Goal: Transaction & Acquisition: Subscribe to service/newsletter

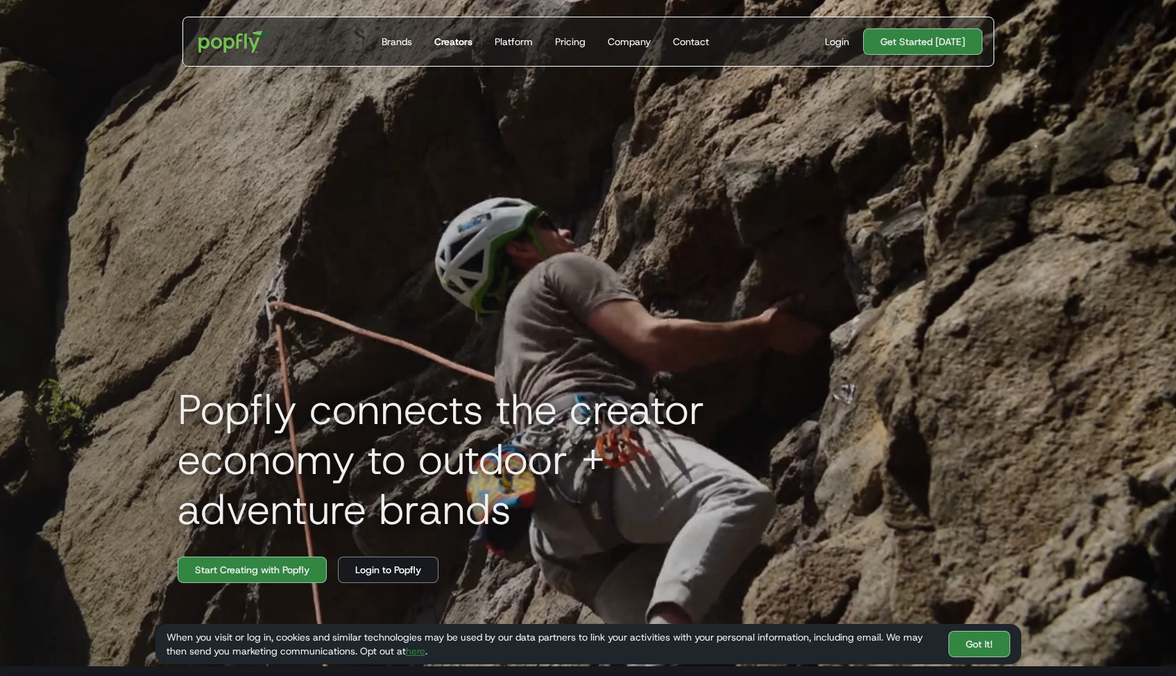
click at [462, 40] on div "Creators" at bounding box center [453, 42] width 38 height 14
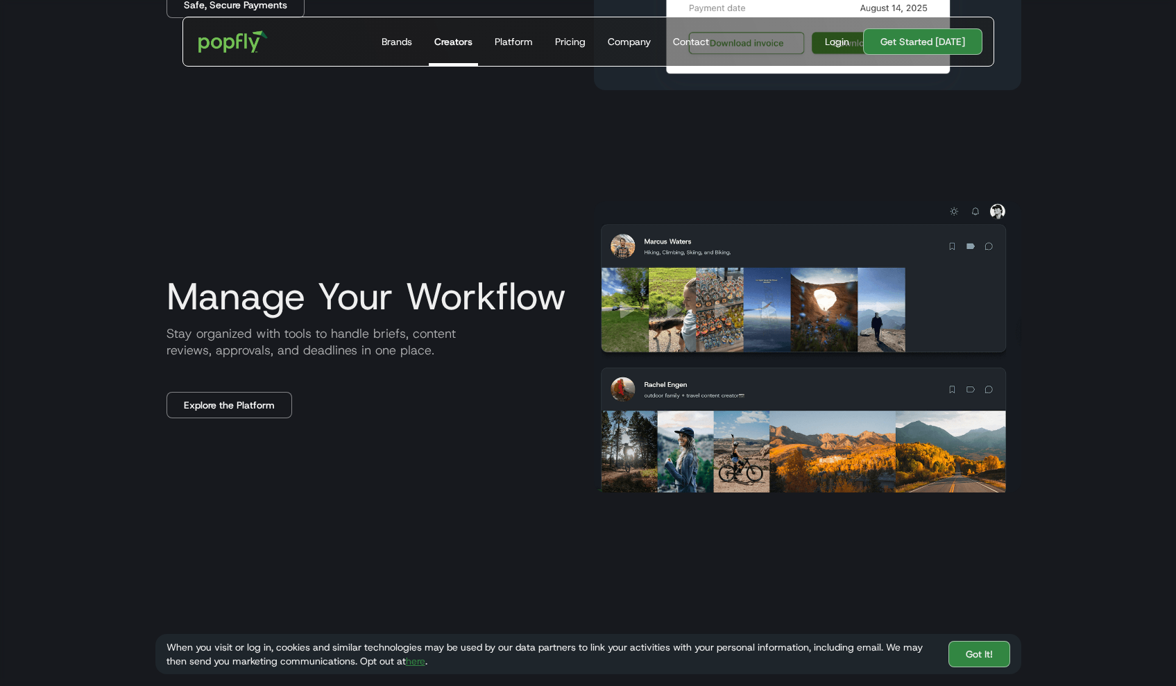
scroll to position [1506, 0]
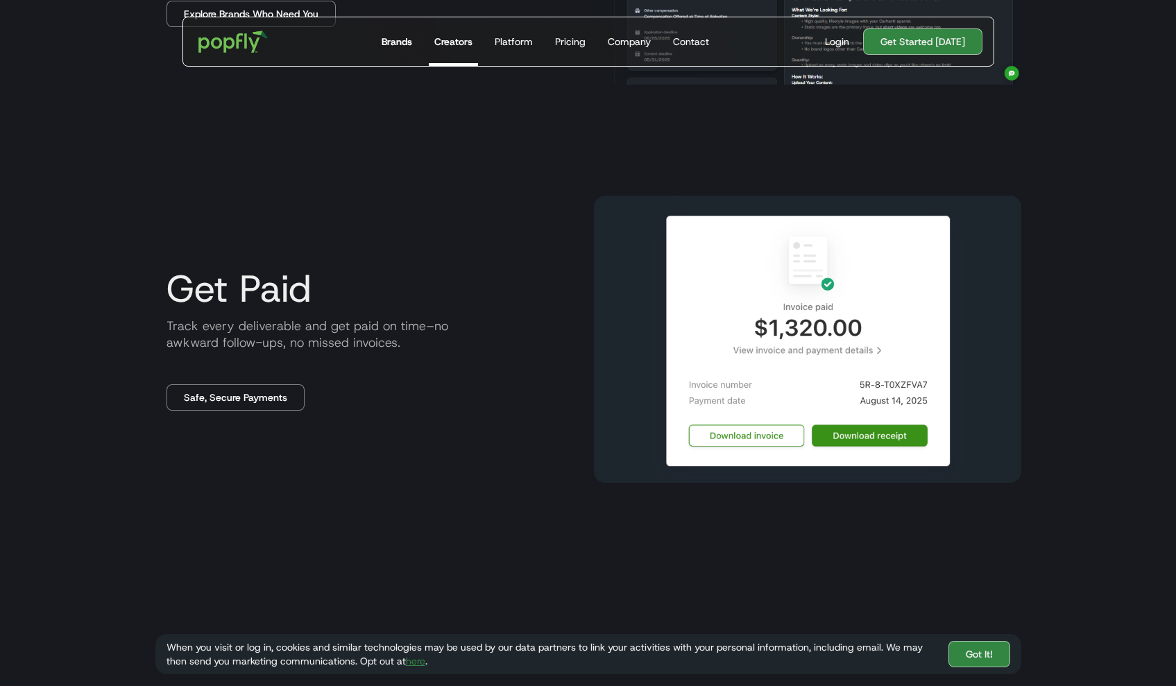
click at [397, 49] on link "Brands" at bounding box center [397, 41] width 42 height 49
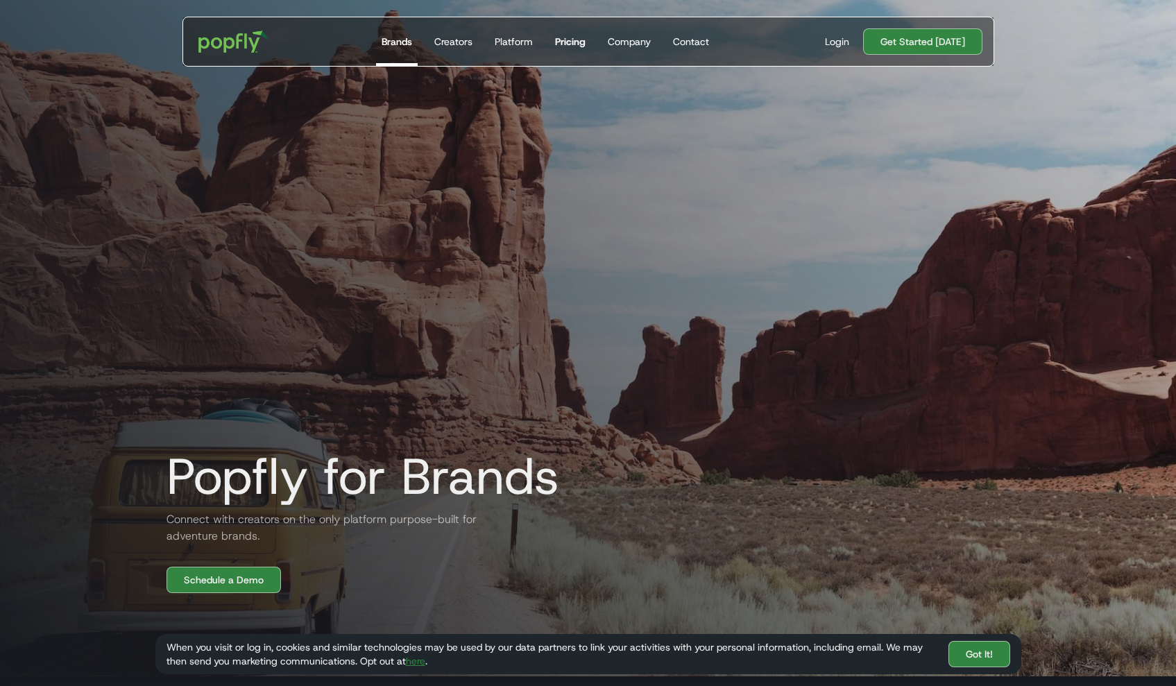
click at [574, 36] on div "Pricing" at bounding box center [570, 42] width 31 height 14
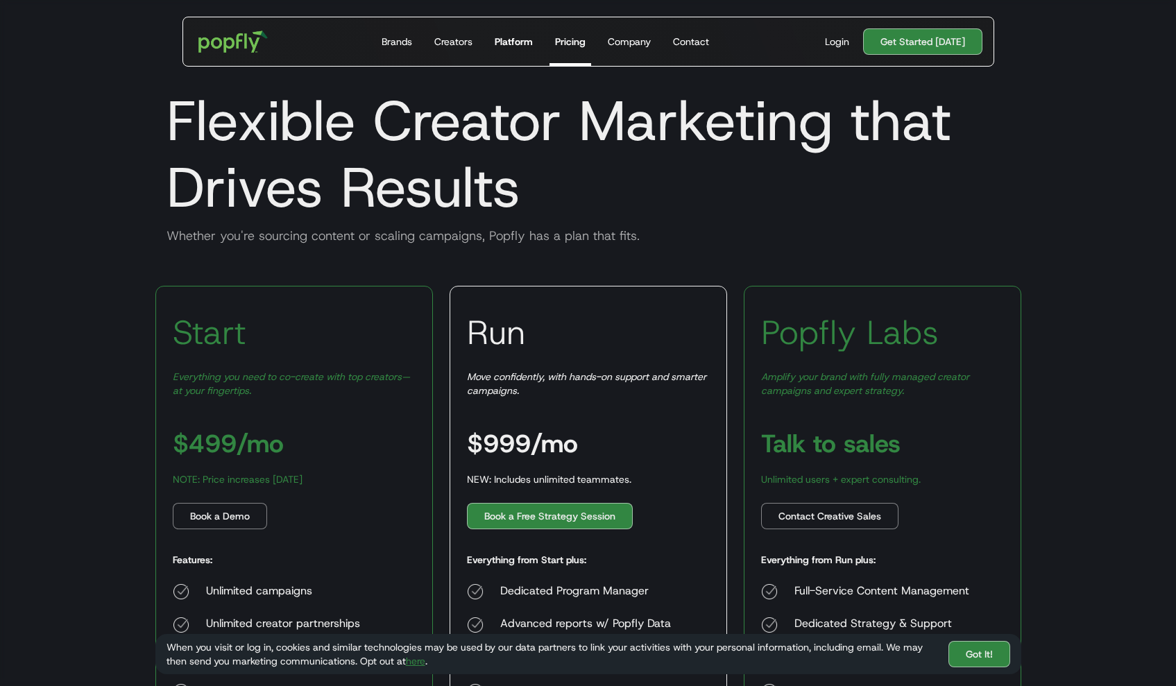
click at [522, 42] on div "Platform" at bounding box center [514, 42] width 38 height 14
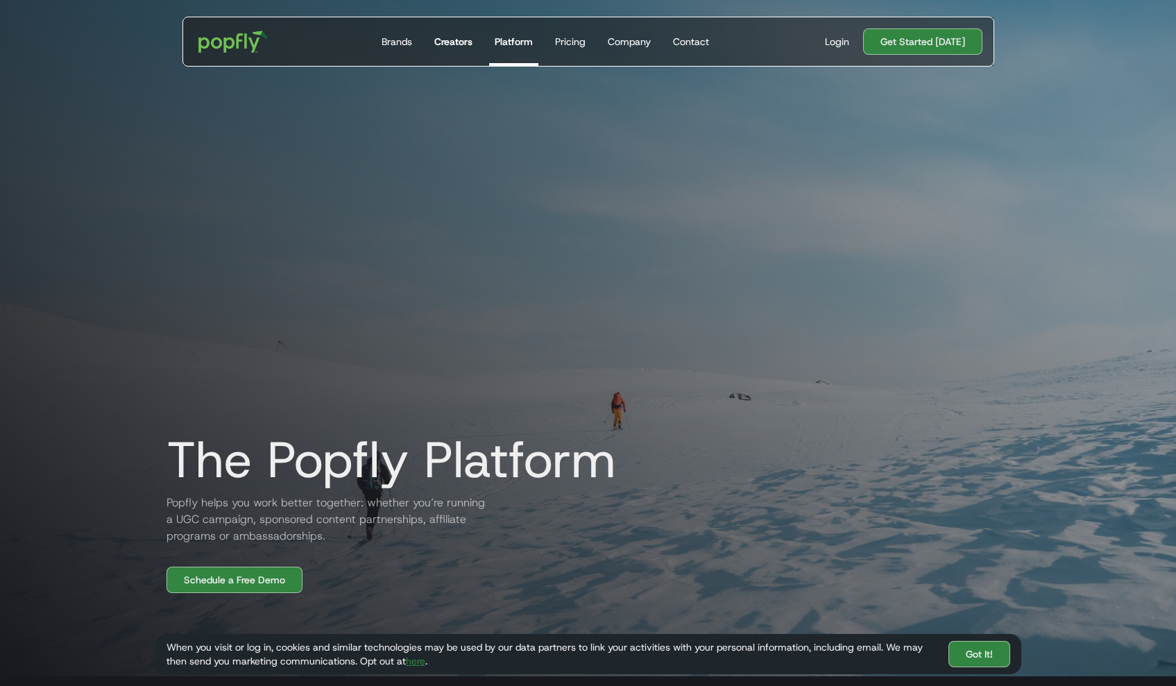
click at [450, 50] on link "Creators" at bounding box center [453, 41] width 49 height 49
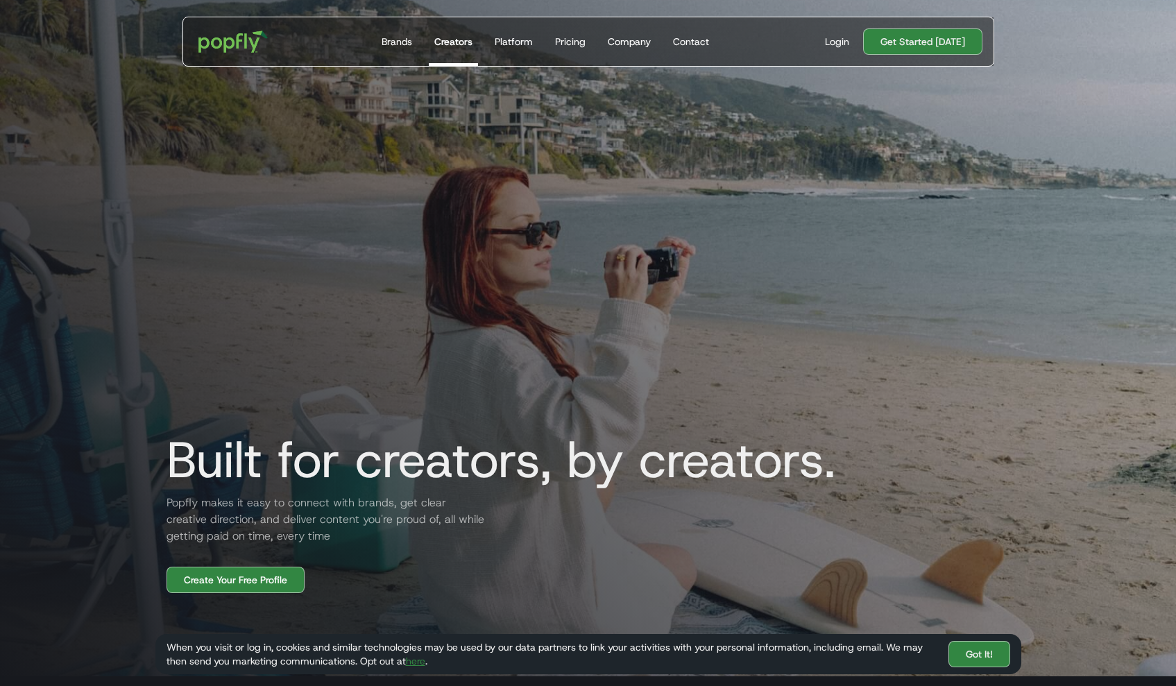
scroll to position [185, 0]
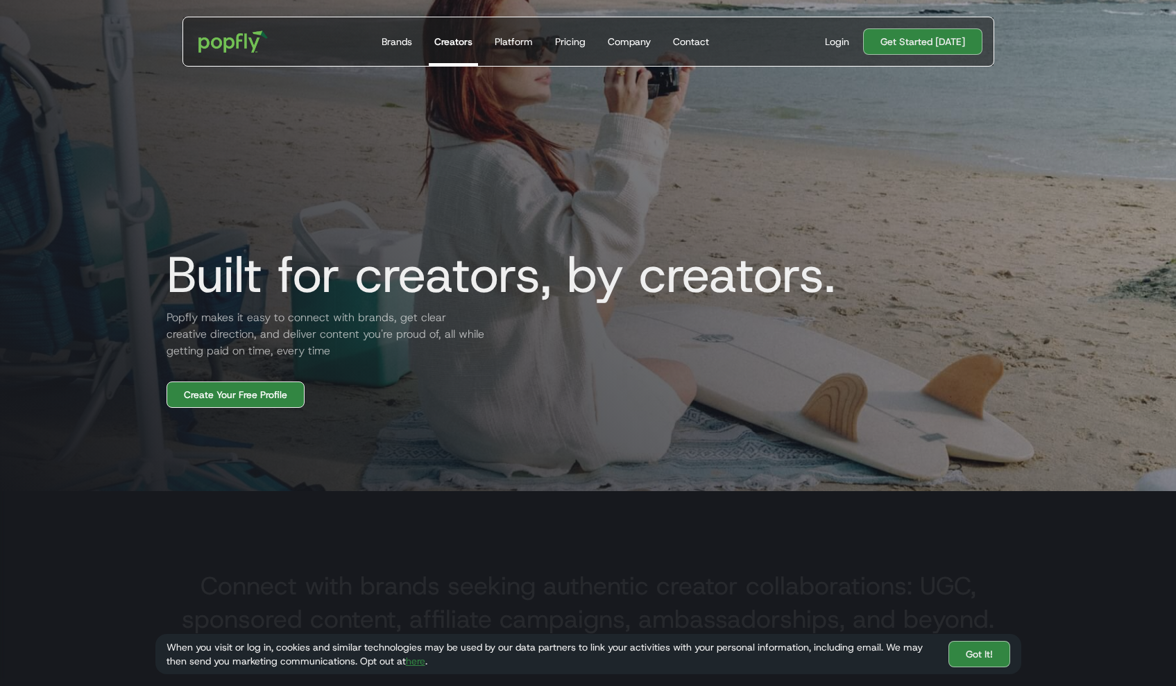
click at [274, 395] on link "Create Your Free Profile" at bounding box center [236, 395] width 138 height 26
